Goal: Navigation & Orientation: Go to known website

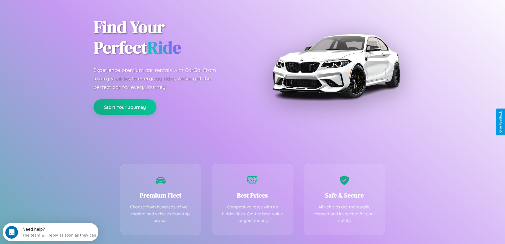
scroll to position [104, 0]
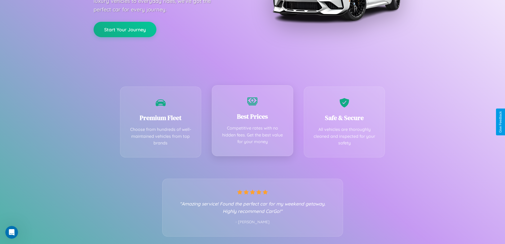
click at [252, 122] on div "Best Prices Competitive rates with no hidden fees. Get the best value for your …" at bounding box center [252, 120] width 81 height 71
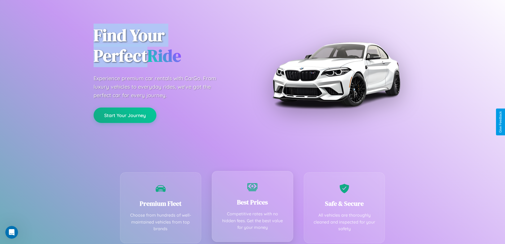
scroll to position [0, 0]
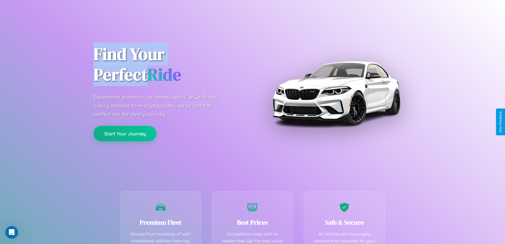
click at [125, 133] on button "Start Your Journey" at bounding box center [125, 133] width 63 height 15
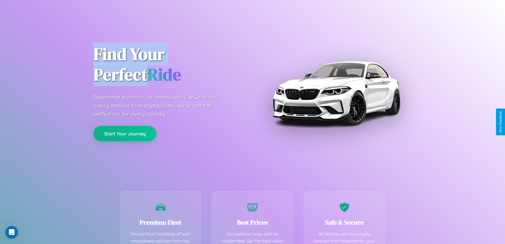
click at [125, 133] on button "Start Your Journey" at bounding box center [125, 133] width 63 height 15
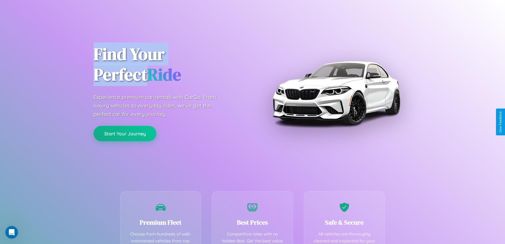
click at [125, 133] on button "Start Your Journey" at bounding box center [125, 133] width 63 height 15
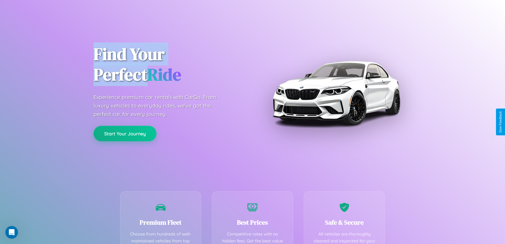
click at [125, 133] on button "Start Your Journey" at bounding box center [125, 133] width 63 height 15
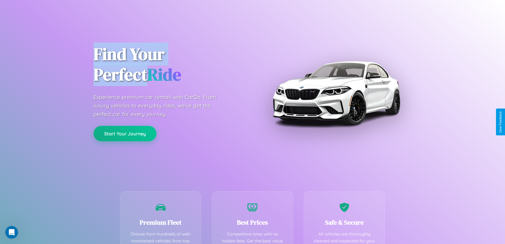
click at [125, 133] on button "Start Your Journey" at bounding box center [125, 133] width 63 height 15
